Goal: Task Accomplishment & Management: Complete application form

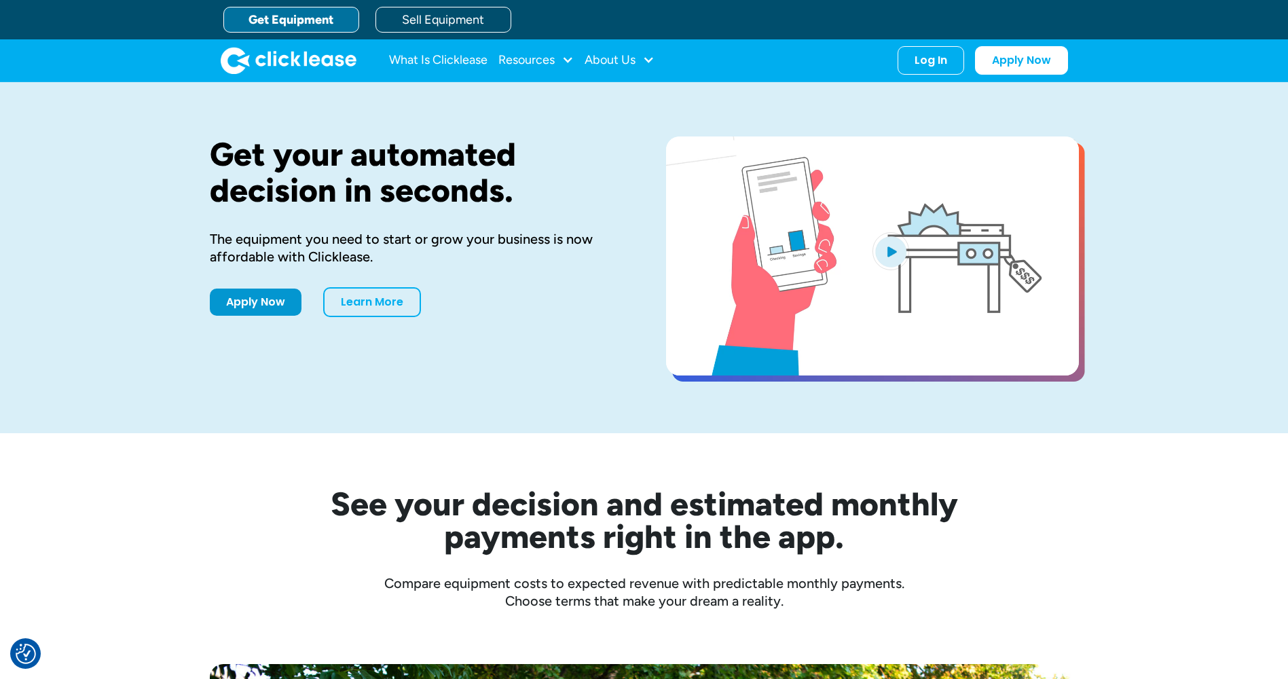
click at [287, 16] on link "Get Equipment" at bounding box center [291, 20] width 136 height 26
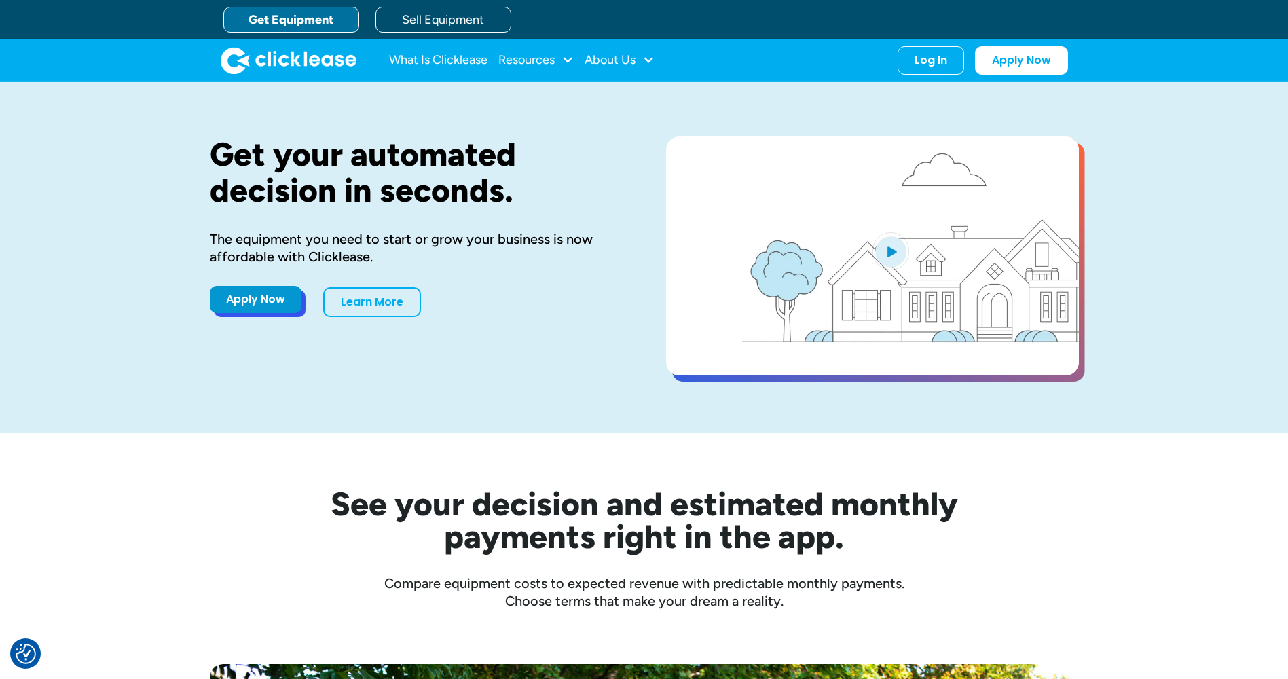
click at [261, 296] on link "Apply Now" at bounding box center [256, 299] width 92 height 27
